Goal: Find specific page/section

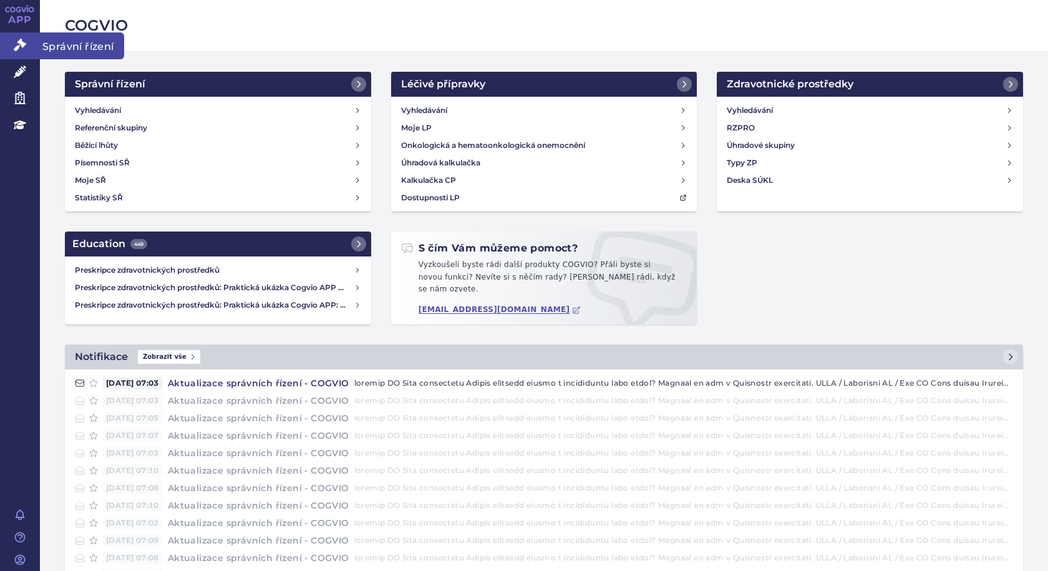
click at [89, 46] on span "Správní řízení" at bounding box center [82, 45] width 84 height 26
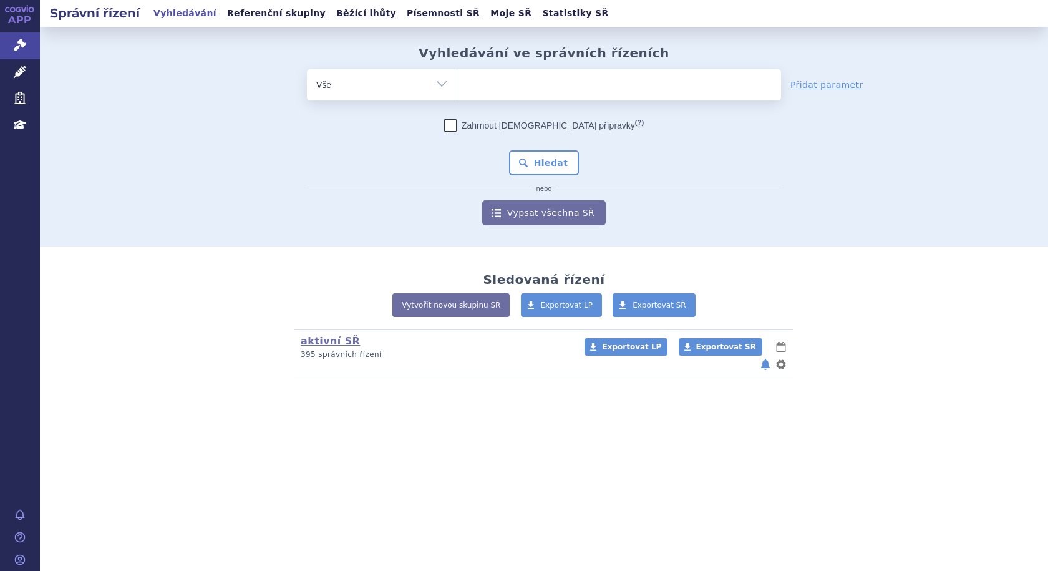
click at [13, 11] on icon at bounding box center [20, 8] width 30 height 7
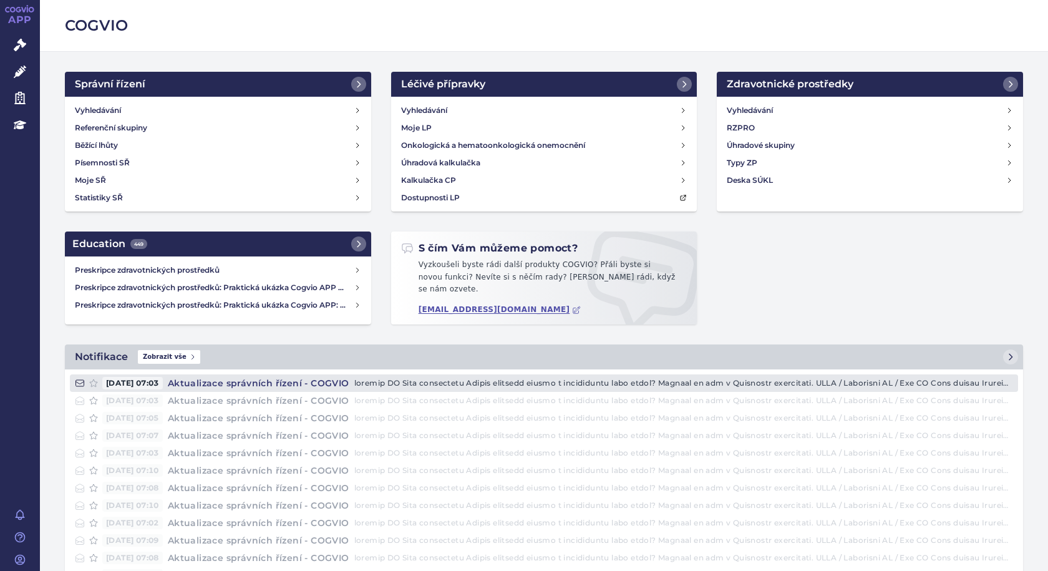
click at [298, 377] on h4 "Aktualizace správních řízení - COGVIO" at bounding box center [259, 383] width 192 height 12
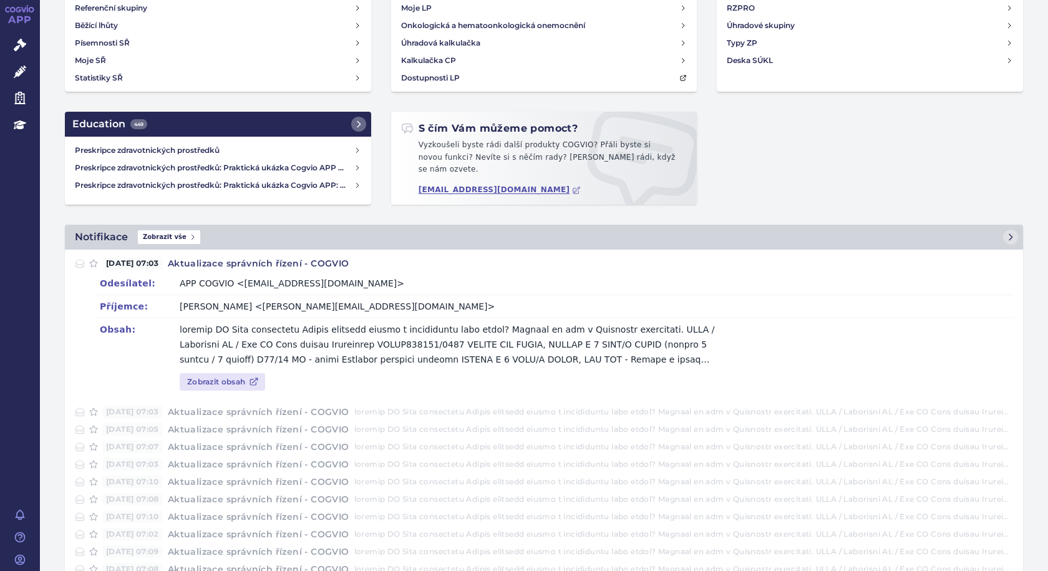
scroll to position [125, 0]
